Goal: Task Accomplishment & Management: Complete application form

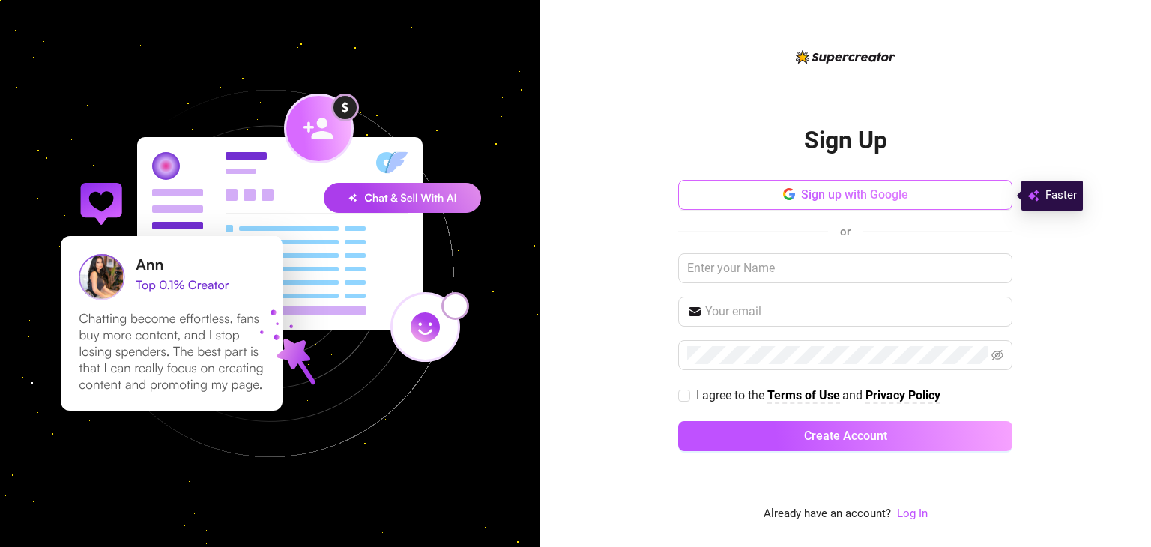
click at [861, 196] on span "Sign up with Google" at bounding box center [854, 194] width 107 height 14
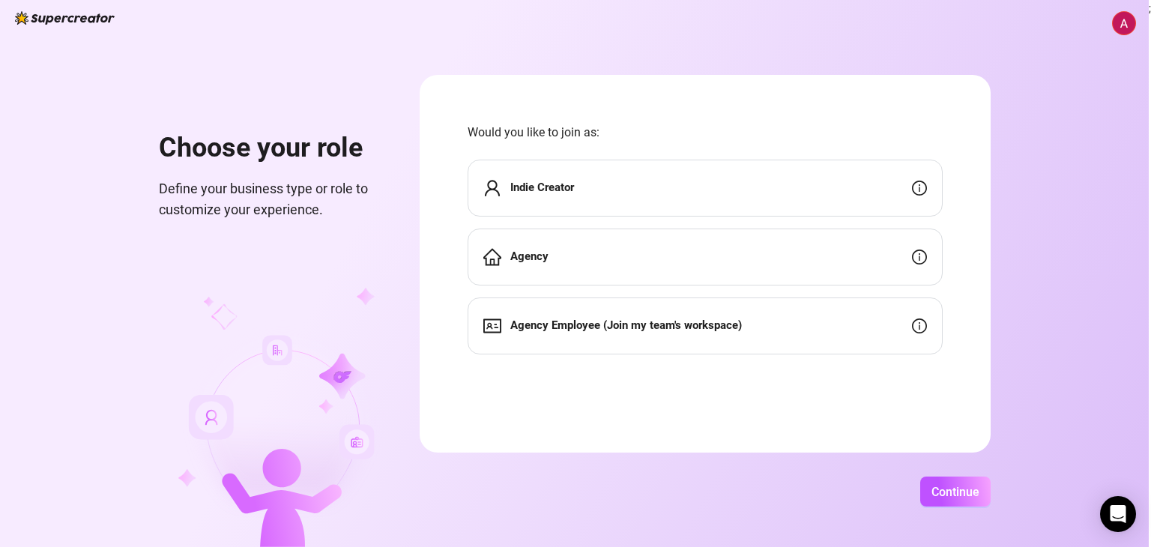
click at [842, 190] on div "Indie Creator" at bounding box center [705, 188] width 475 height 57
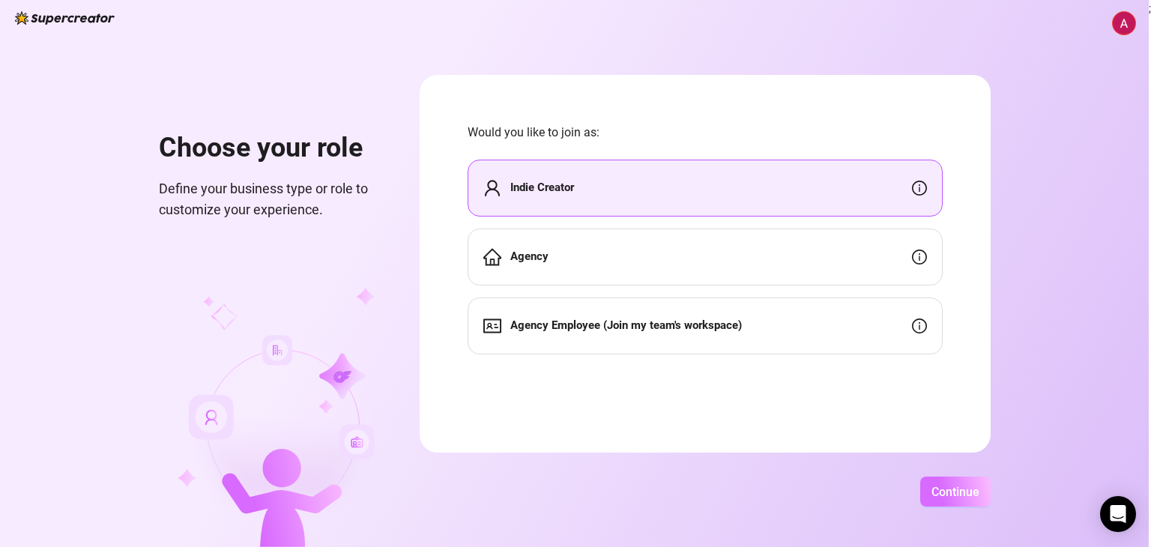
click at [946, 478] on button "Continue" at bounding box center [955, 492] width 70 height 30
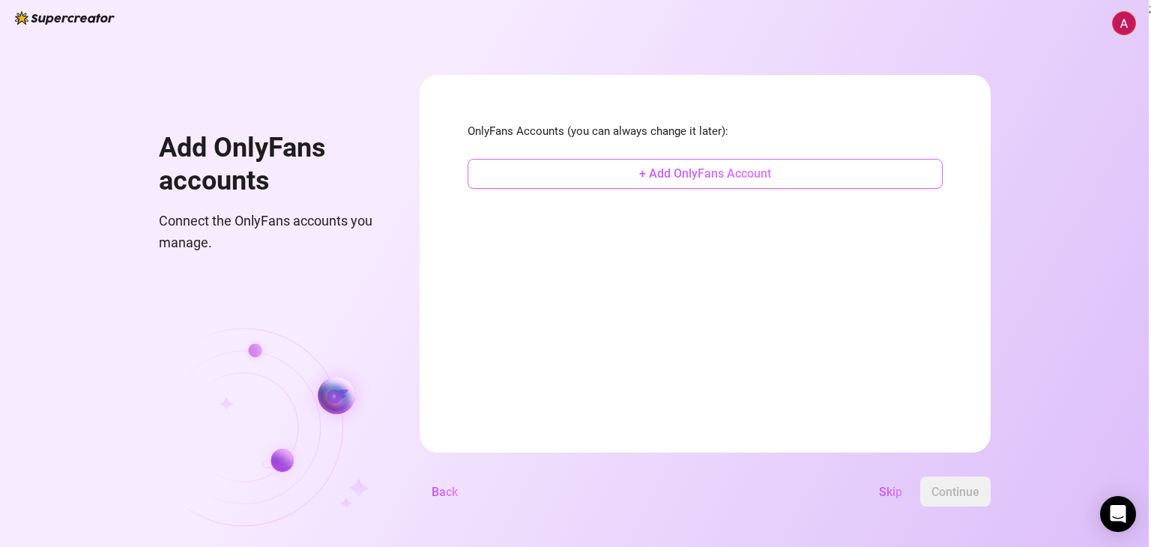
click at [734, 176] on span "+ Add OnlyFans Account" at bounding box center [705, 173] width 132 height 14
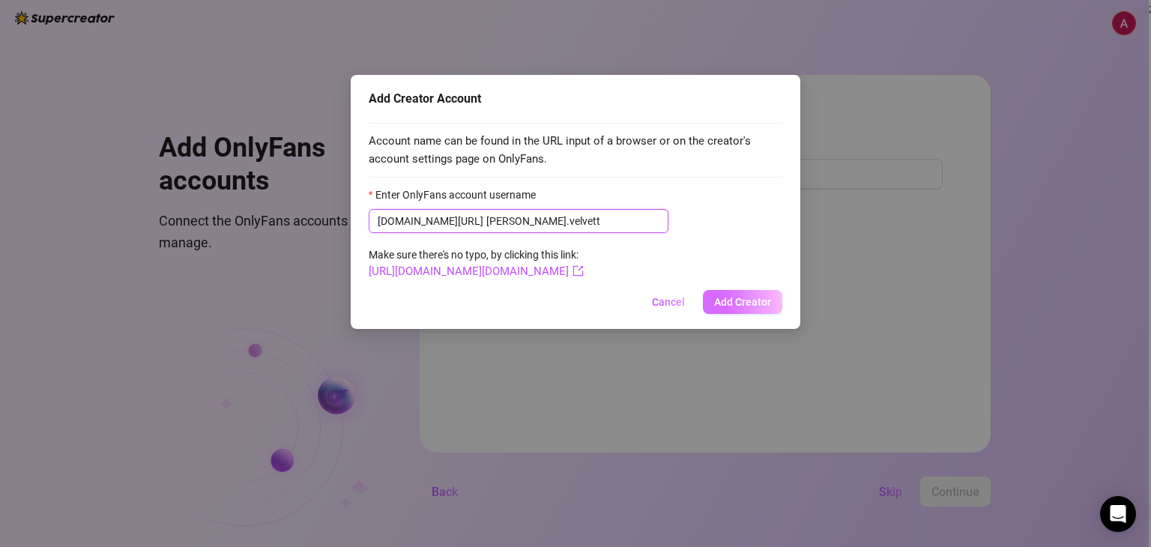
type input "[PERSON_NAME].velvett"
click at [754, 301] on span "Add Creator" at bounding box center [742, 302] width 57 height 12
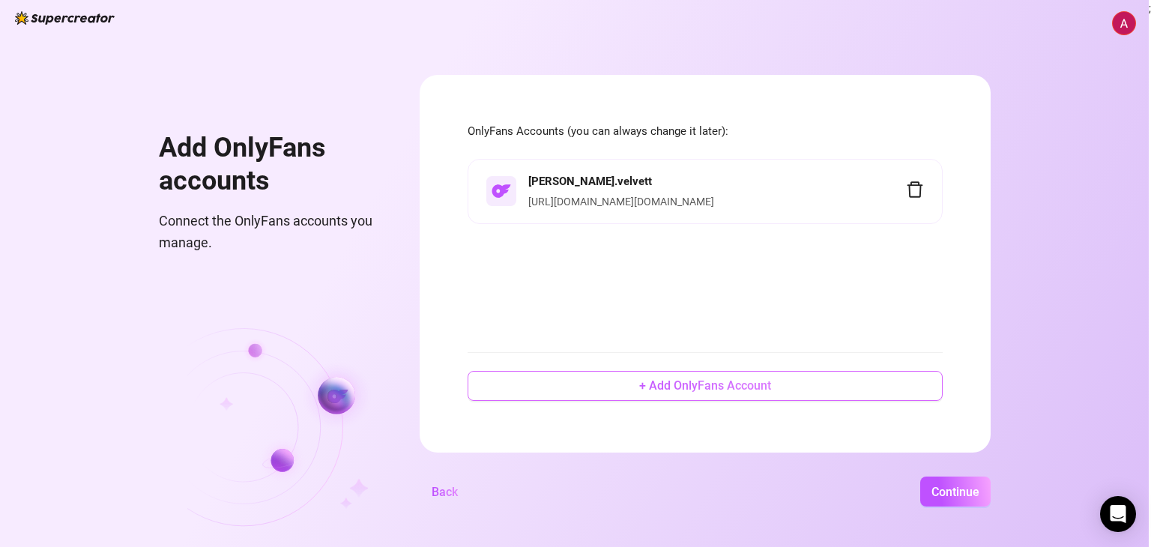
click at [722, 381] on span "+ Add OnlyFans Account" at bounding box center [705, 385] width 132 height 14
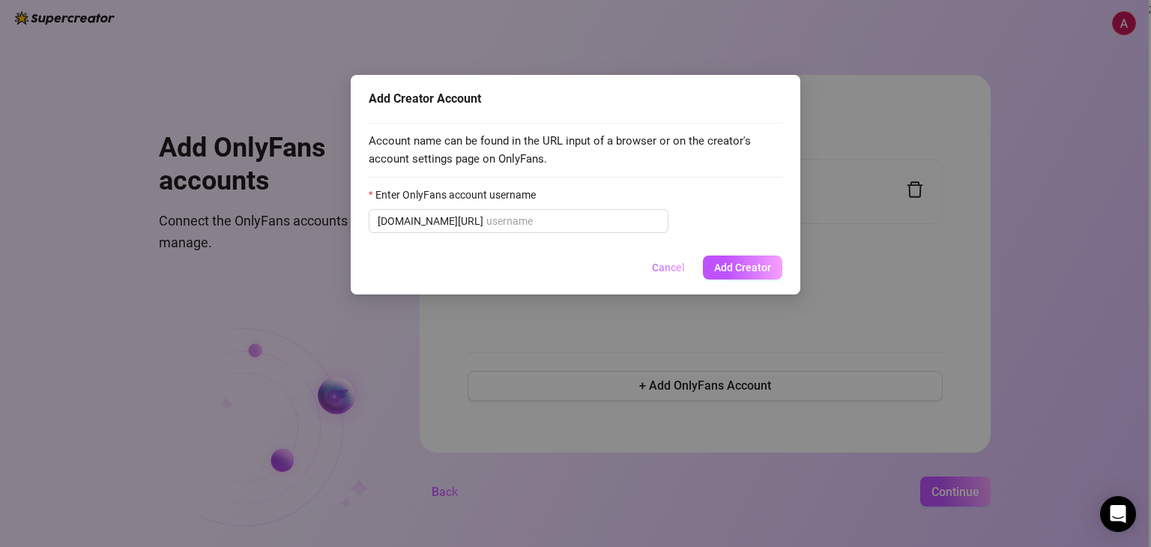
click at [662, 268] on span "Cancel" at bounding box center [668, 268] width 33 height 12
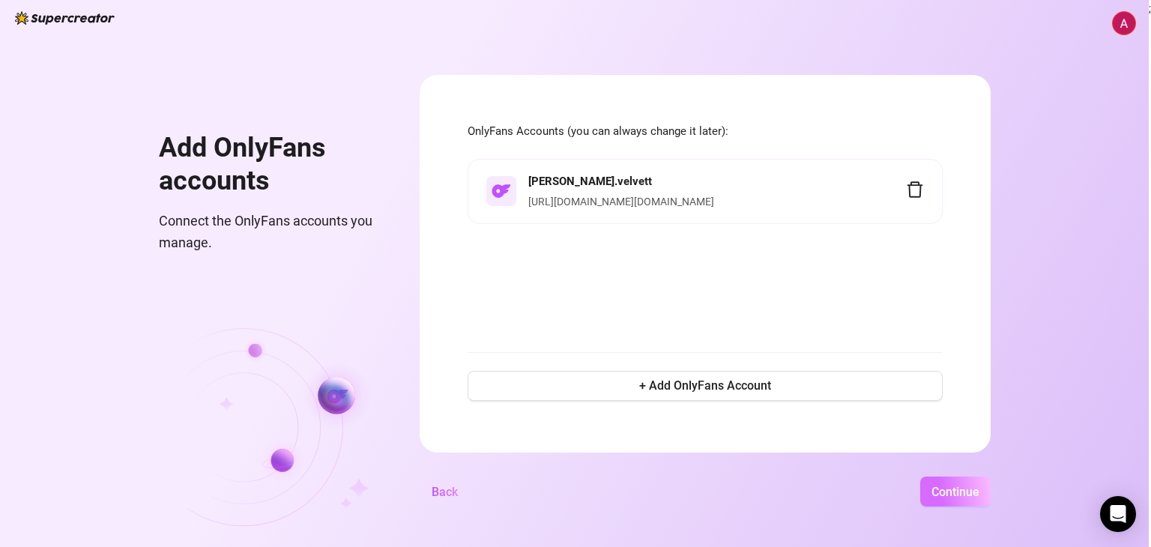
click at [940, 486] on span "Continue" at bounding box center [955, 492] width 48 height 14
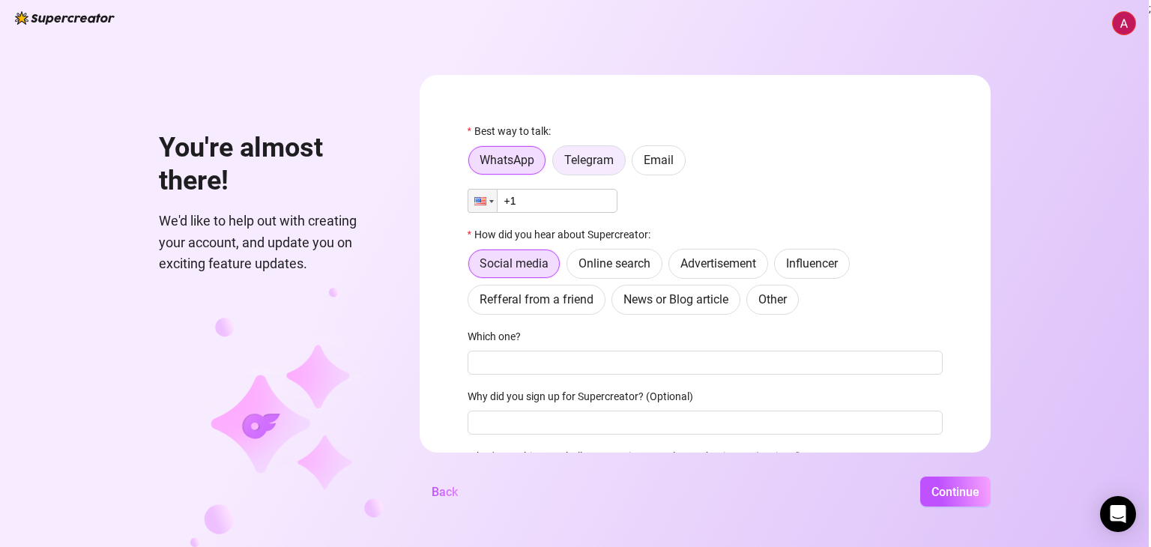
click at [575, 166] on span "Telegram" at bounding box center [588, 160] width 49 height 14
click at [557, 164] on input "Telegram" at bounding box center [557, 164] width 0 height 0
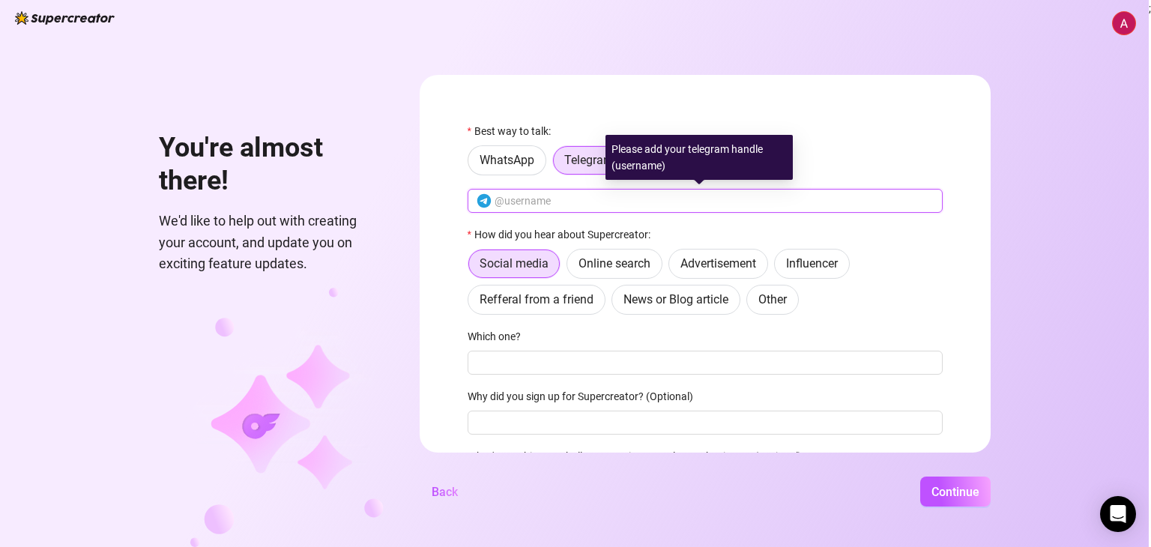
click at [533, 204] on input "text" at bounding box center [714, 201] width 439 height 16
click at [510, 200] on input "@colearcher" at bounding box center [714, 201] width 439 height 16
click at [531, 204] on input "@Colearcher" at bounding box center [714, 201] width 439 height 16
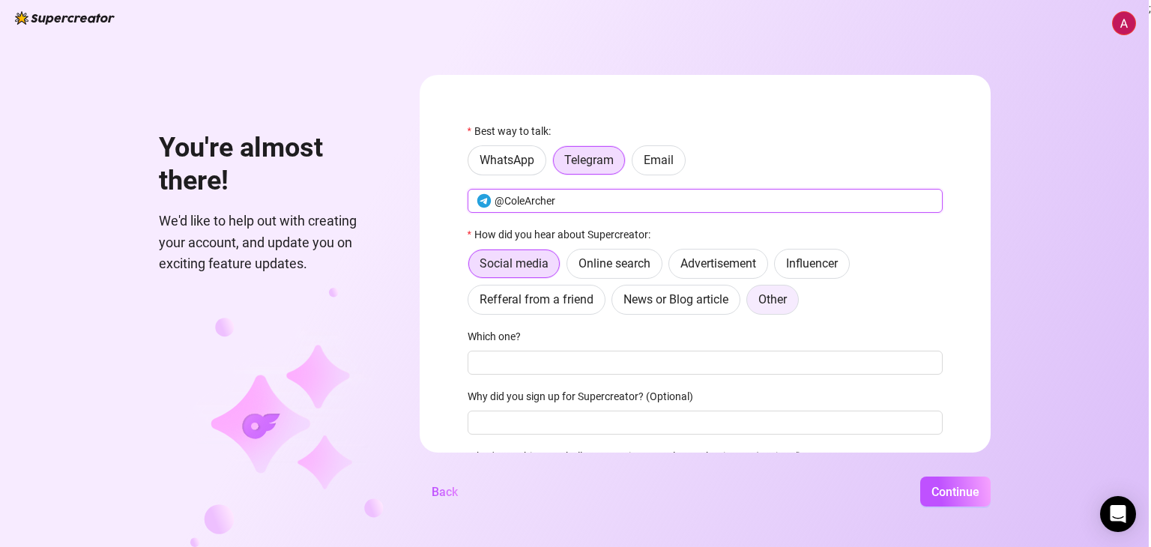
type input "@ColeArcher"
click at [769, 303] on span "Other" at bounding box center [772, 299] width 28 height 14
click at [751, 303] on input "Other" at bounding box center [751, 303] width 0 height 0
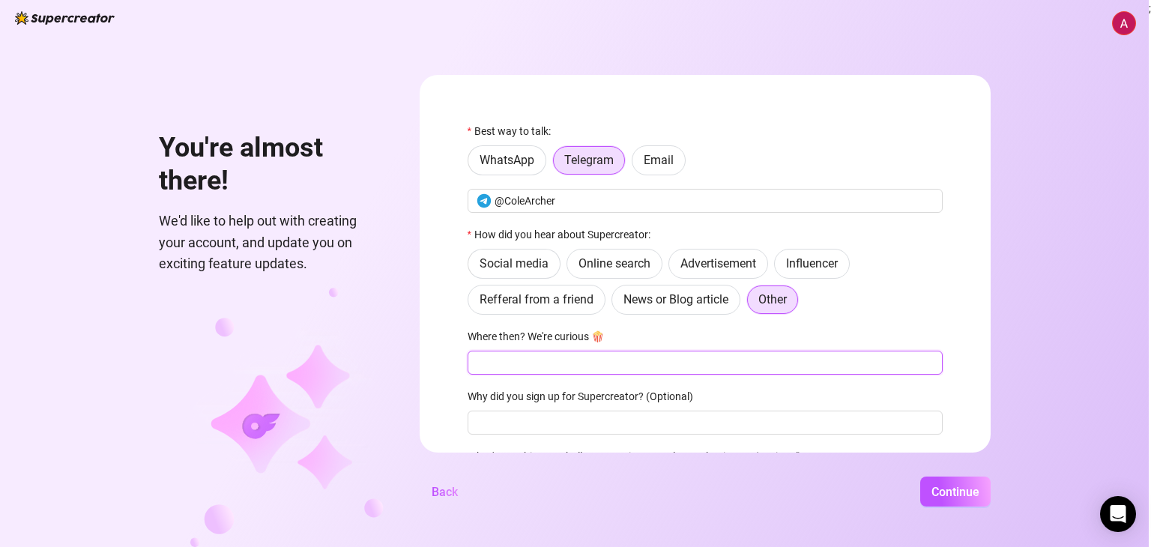
click at [601, 366] on input "Where then? We're curious 🍿" at bounding box center [705, 363] width 475 height 24
click at [635, 364] on input "contacted on telegram by" at bounding box center [705, 363] width 475 height 24
paste input "@JoeSupercreator"
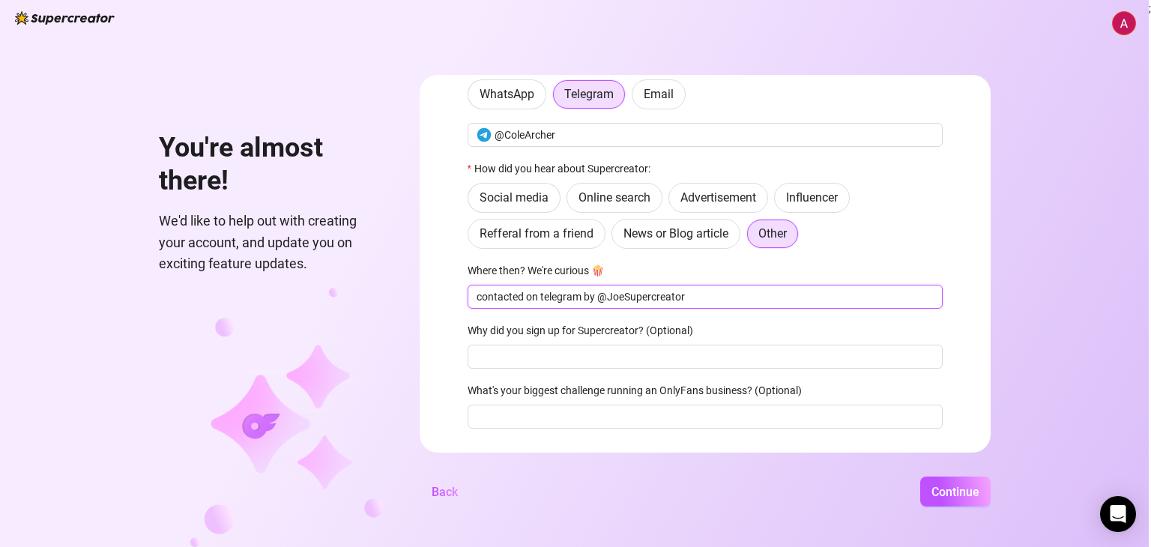
scroll to position [103, 0]
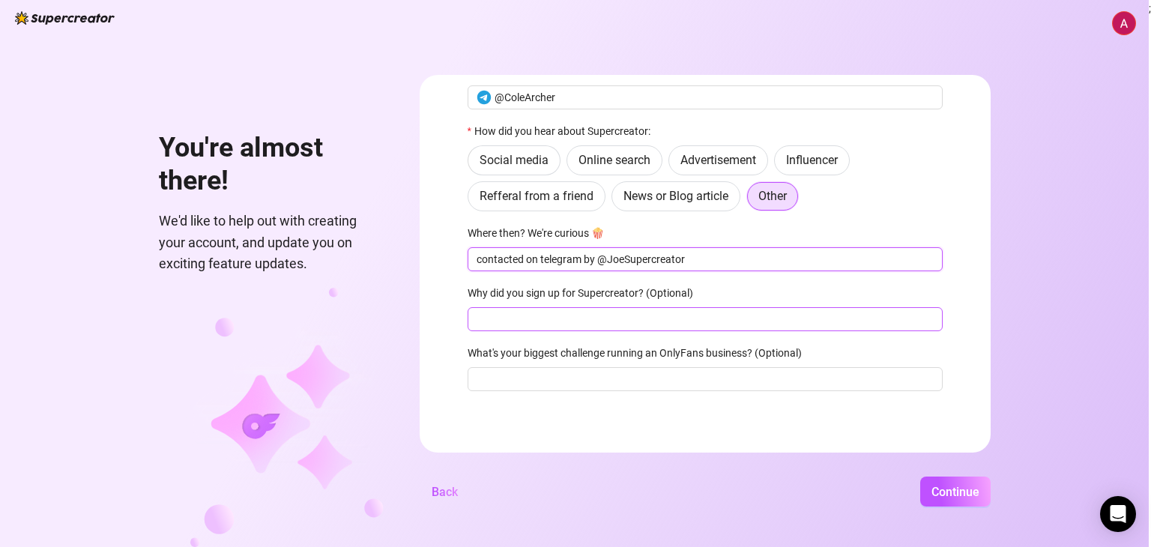
type input "contacted on telegram by @JoeSupercreator"
click at [752, 318] on input "Why did you sign up for Supercreator? (Optional)" at bounding box center [705, 319] width 475 height 24
type input "AI chatting"
click at [603, 381] on input "What's your biggest challenge running an OnlyFans business? (Optional)" at bounding box center [705, 379] width 475 height 24
type input "right now chatting"
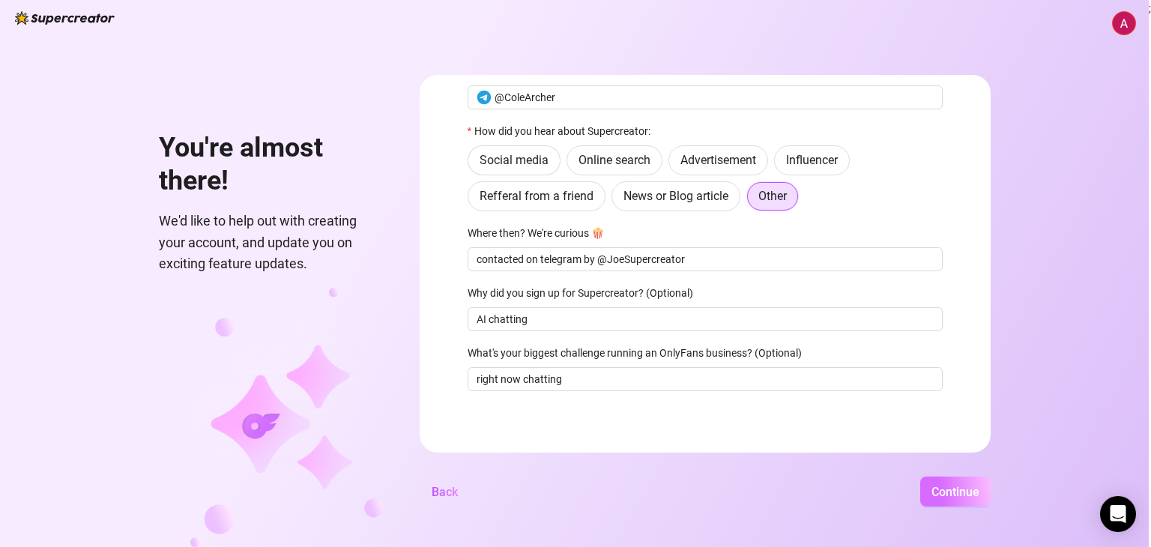
click at [957, 489] on span "Continue" at bounding box center [955, 492] width 48 height 14
